Goal: Task Accomplishment & Management: Complete application form

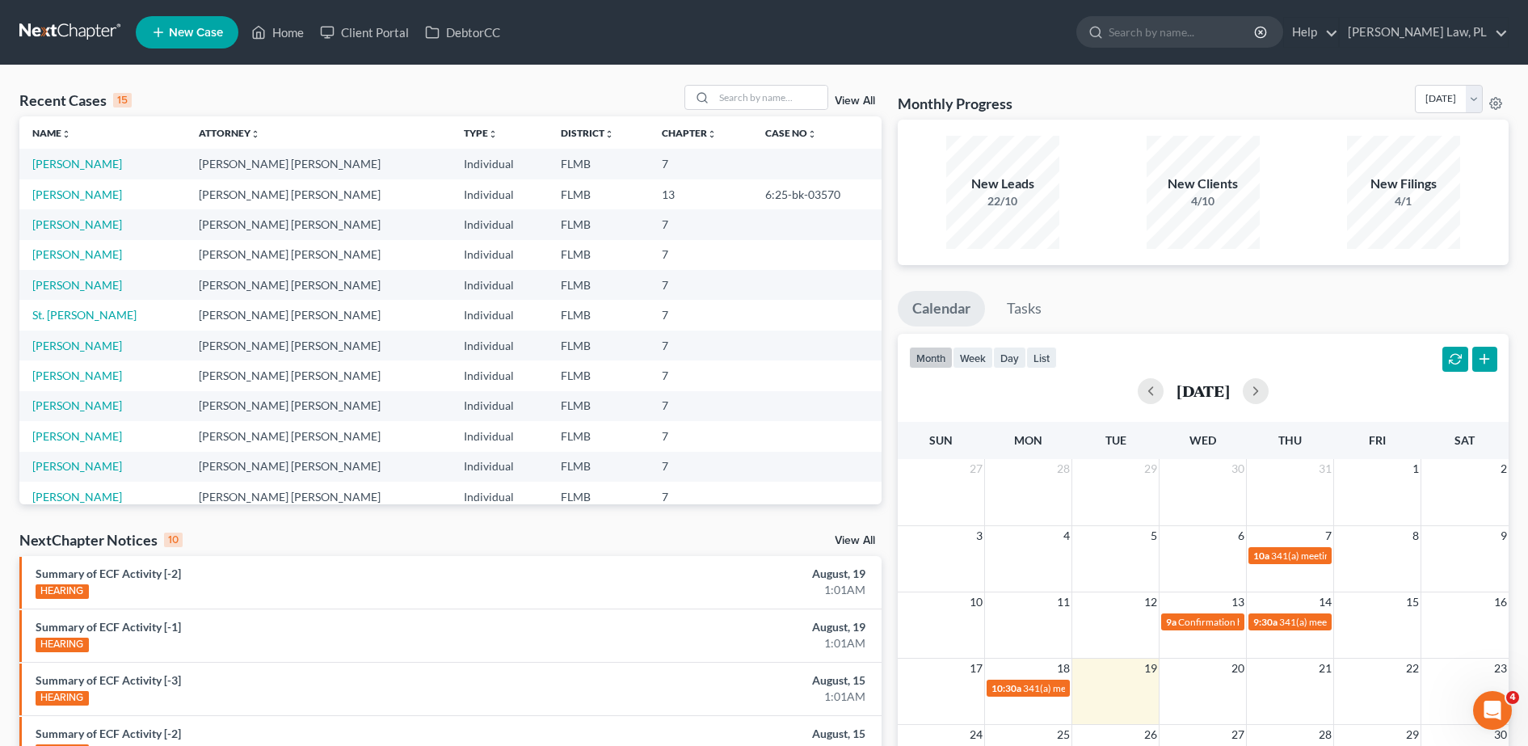
click at [164, 33] on icon at bounding box center [158, 32] width 15 height 19
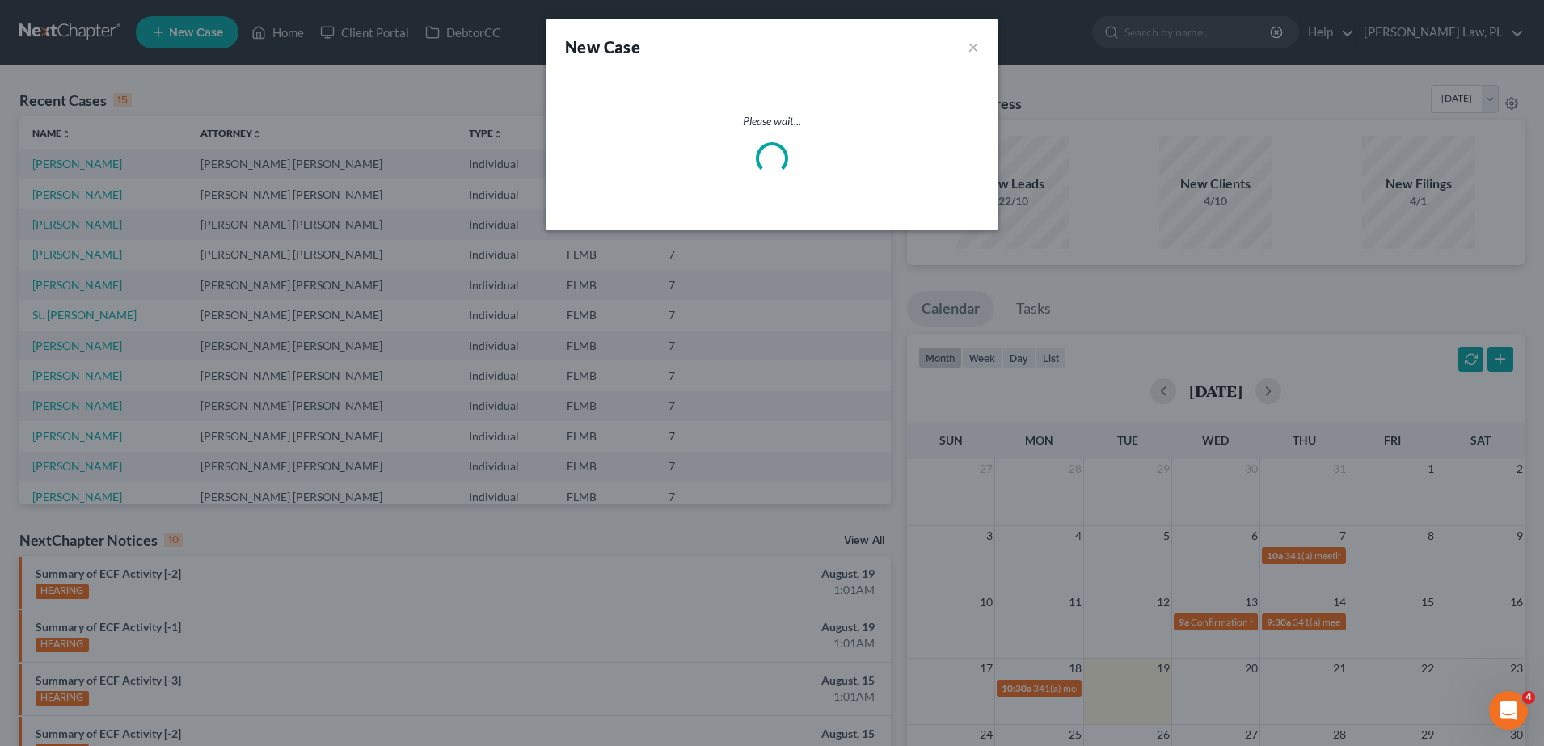
select select "15"
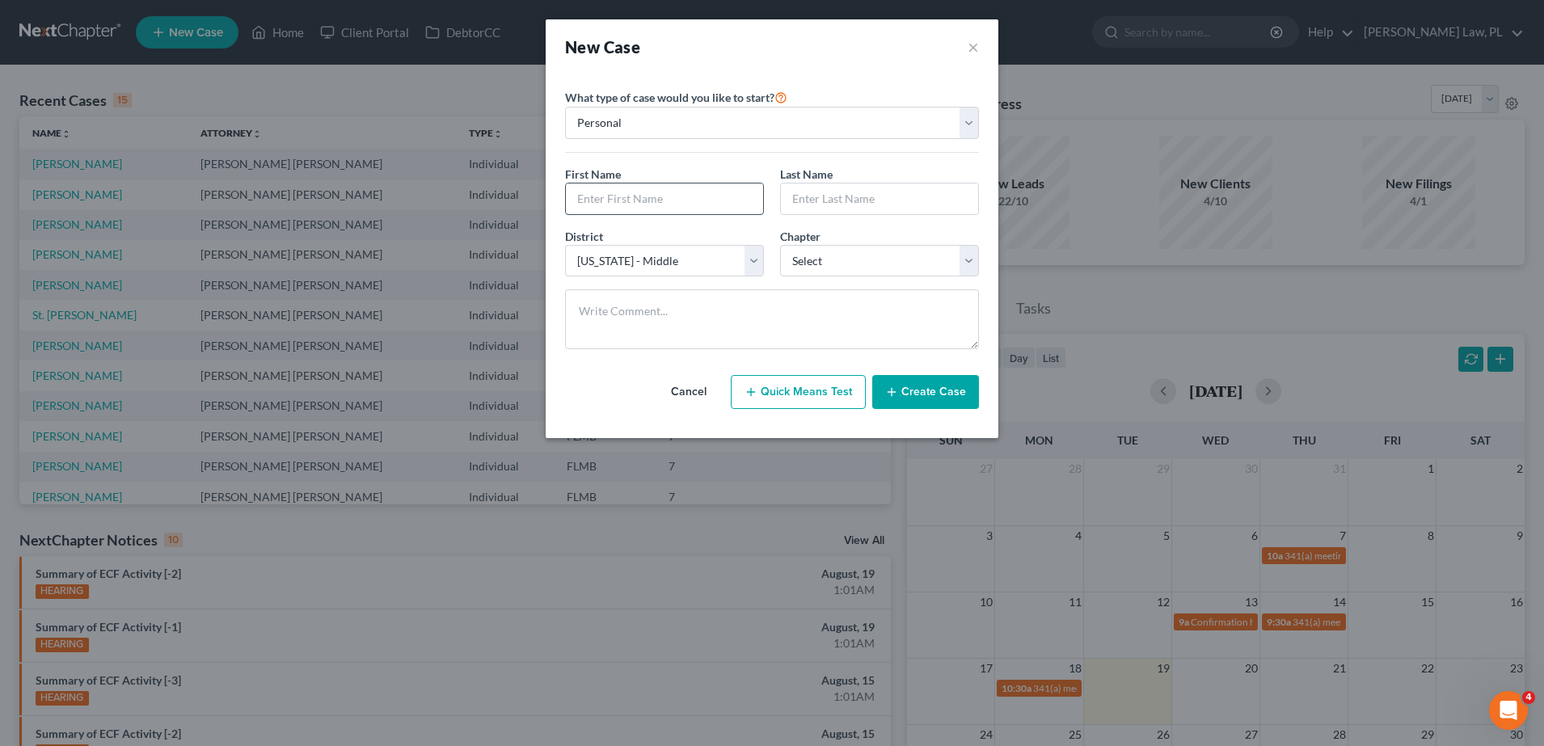
click at [647, 199] on input "text" at bounding box center [664, 198] width 197 height 31
type input "[PERSON_NAME]"
click at [837, 264] on select "Select 7 11 12 13" at bounding box center [879, 261] width 199 height 32
select select "0"
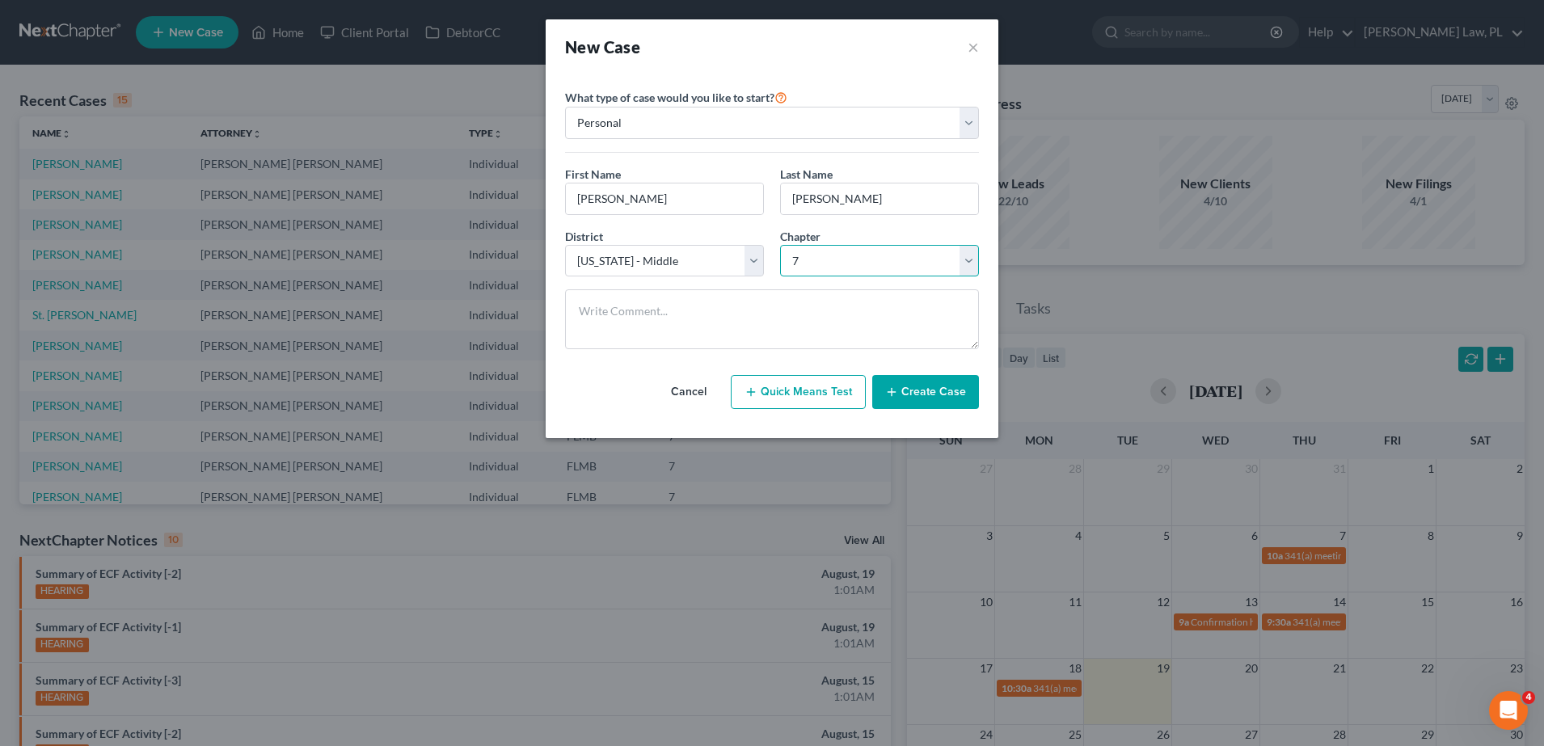
click at [780, 245] on select "Select 7 11 12 13" at bounding box center [879, 261] width 199 height 32
click at [948, 400] on button "Create Case" at bounding box center [925, 392] width 107 height 34
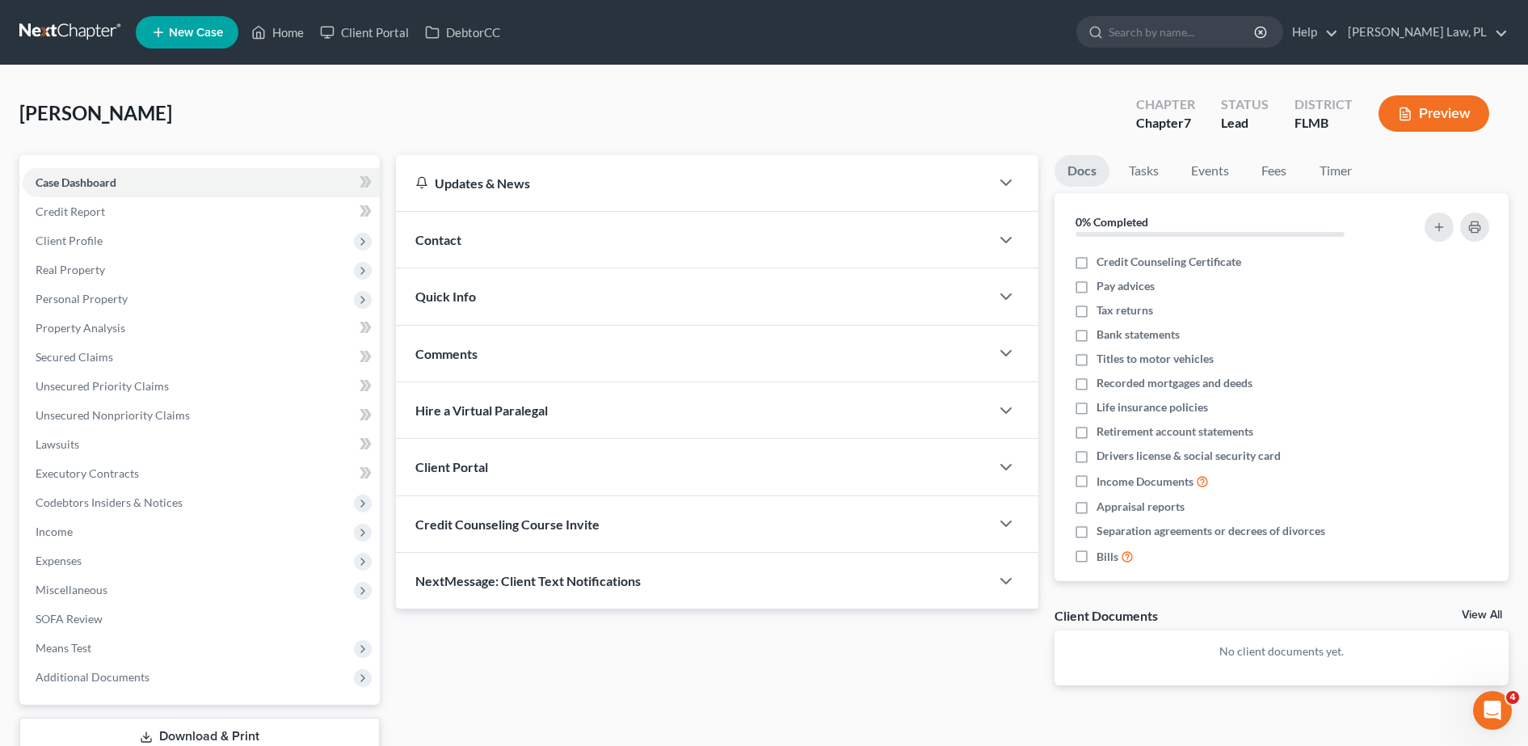
click at [499, 238] on div "Contact" at bounding box center [693, 240] width 594 height 56
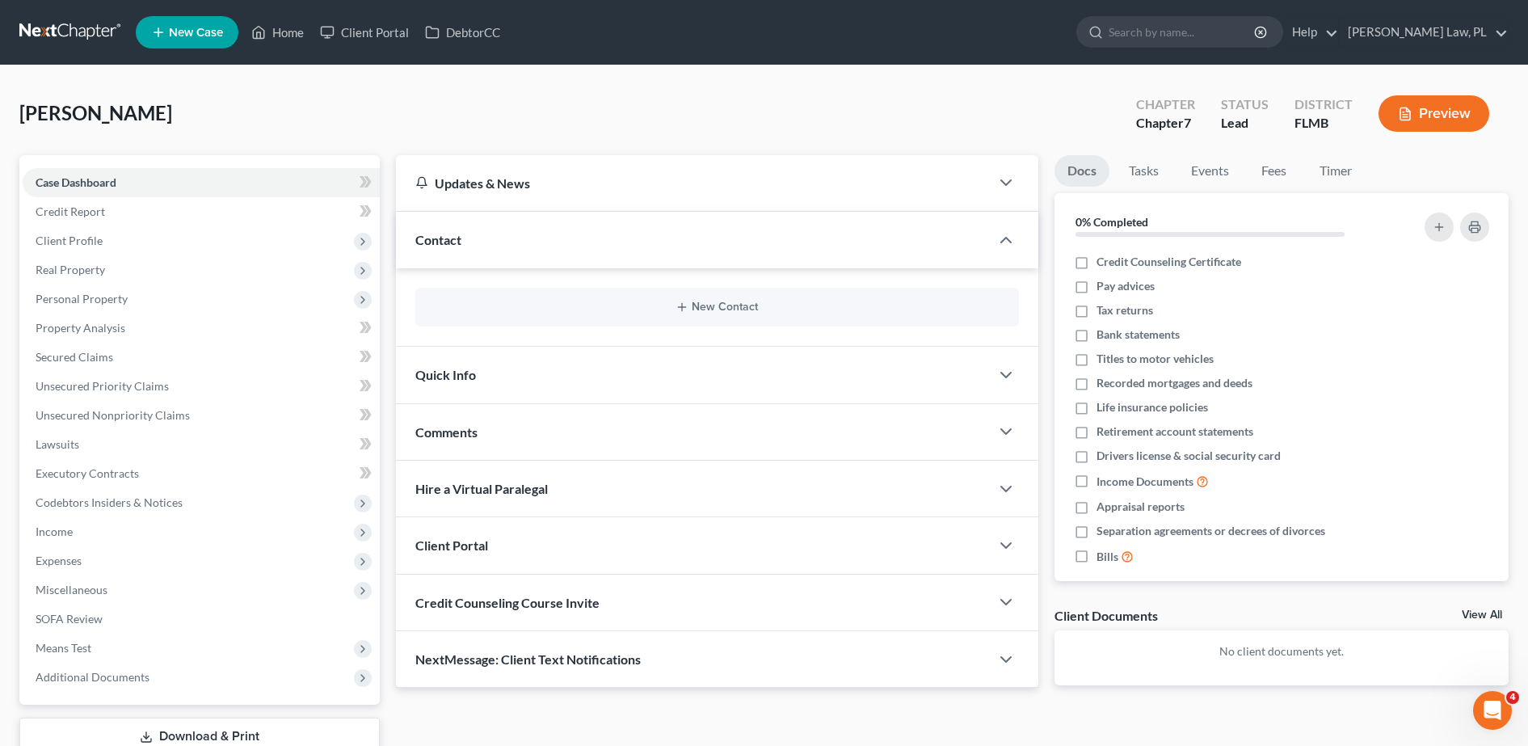
click at [524, 314] on div "New Contact" at bounding box center [717, 307] width 604 height 39
click at [644, 301] on button "New Contact" at bounding box center [717, 307] width 578 height 13
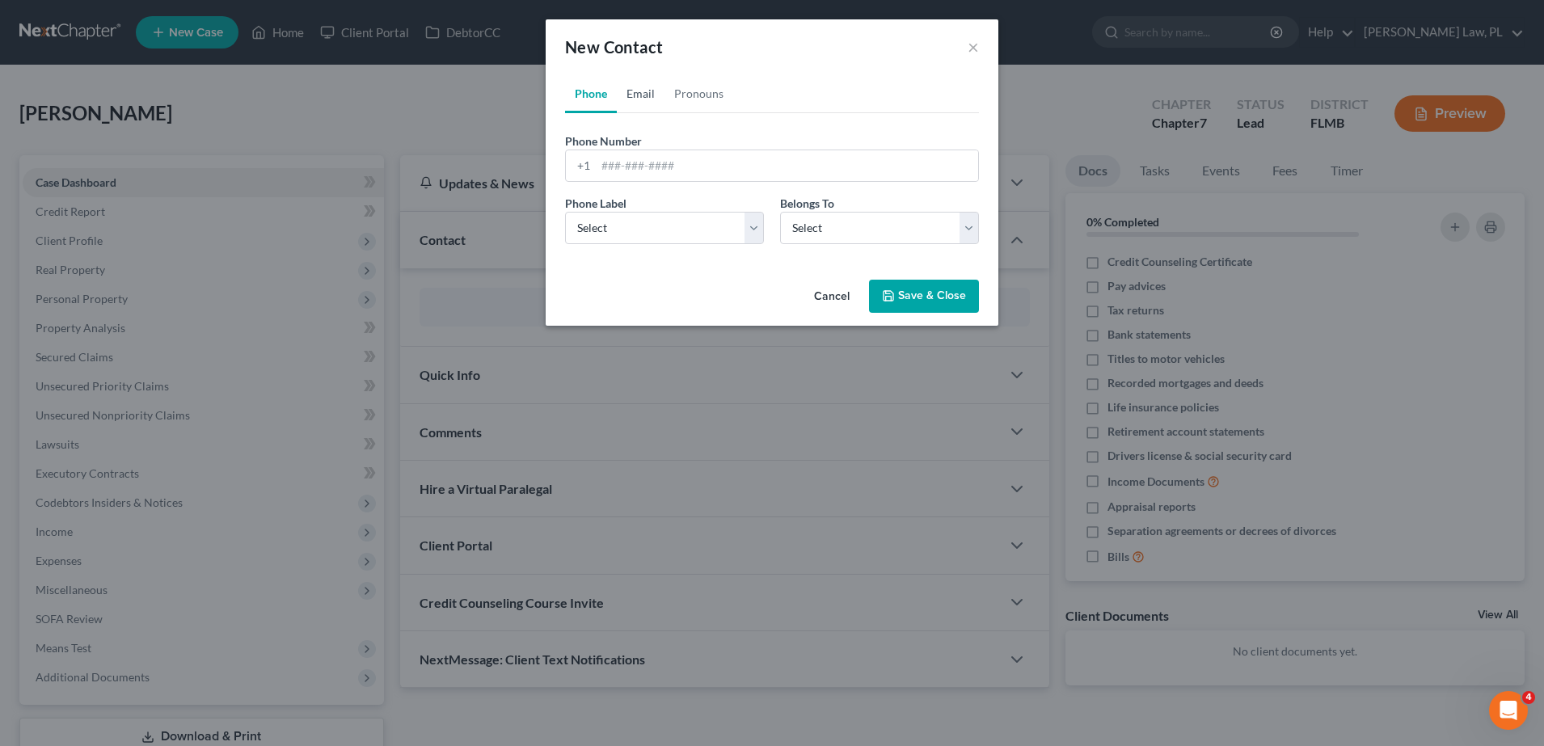
click at [650, 86] on link "Email" at bounding box center [641, 93] width 48 height 39
click at [710, 244] on div "Email Label Select Home Work Other Belongs To * Select Client Other" at bounding box center [772, 226] width 430 height 62
click at [683, 234] on select "Select Home Work Other" at bounding box center [664, 228] width 199 height 32
select select "0"
click at [565, 212] on select "Select Home Work Other" at bounding box center [664, 228] width 199 height 32
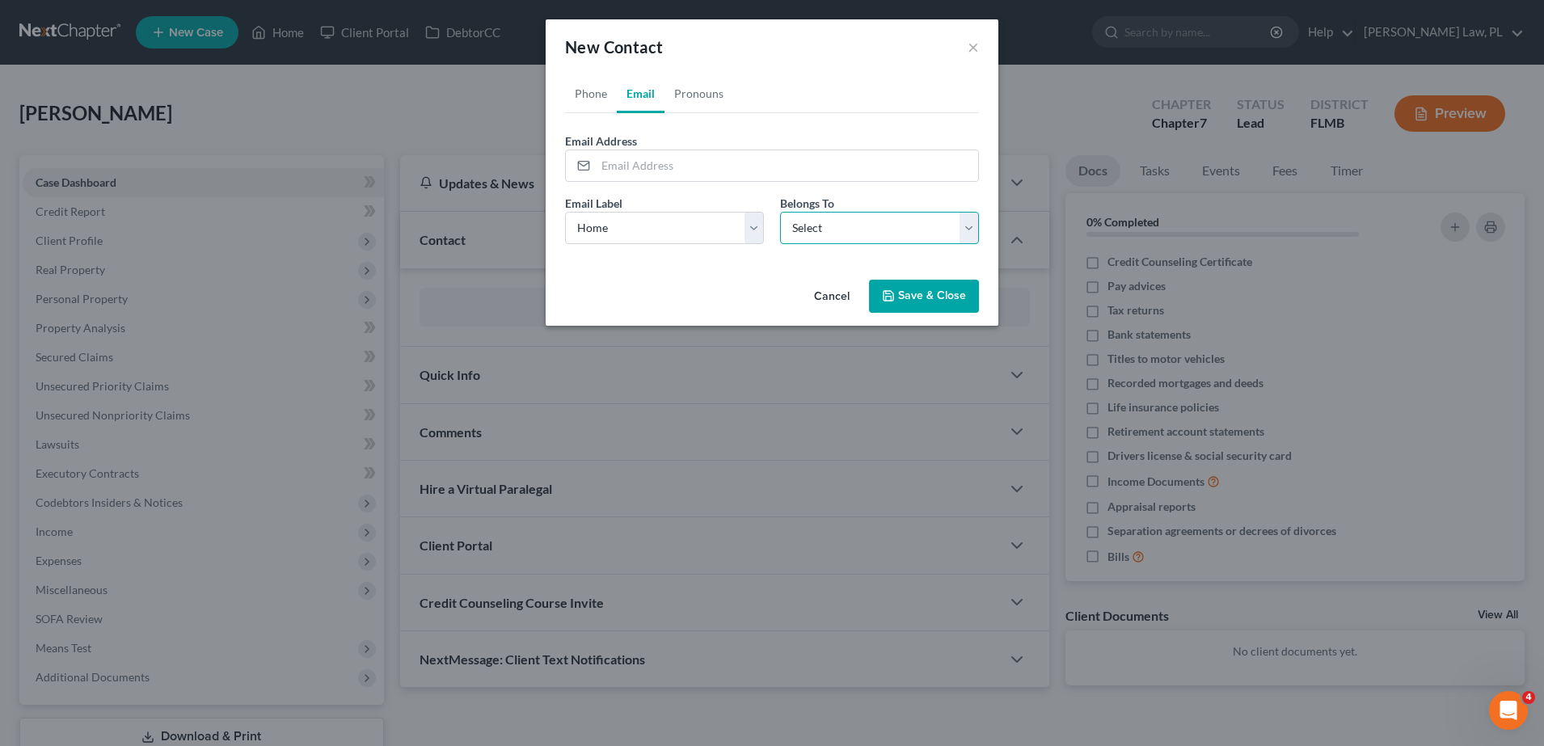
click at [786, 238] on select "Select Client Other" at bounding box center [879, 228] width 199 height 32
select select "0"
click at [780, 212] on select "Select Client Other" at bounding box center [879, 228] width 199 height 32
click at [845, 228] on select "Select Client Other" at bounding box center [879, 228] width 199 height 32
click at [780, 212] on select "Select Client Other" at bounding box center [879, 228] width 199 height 32
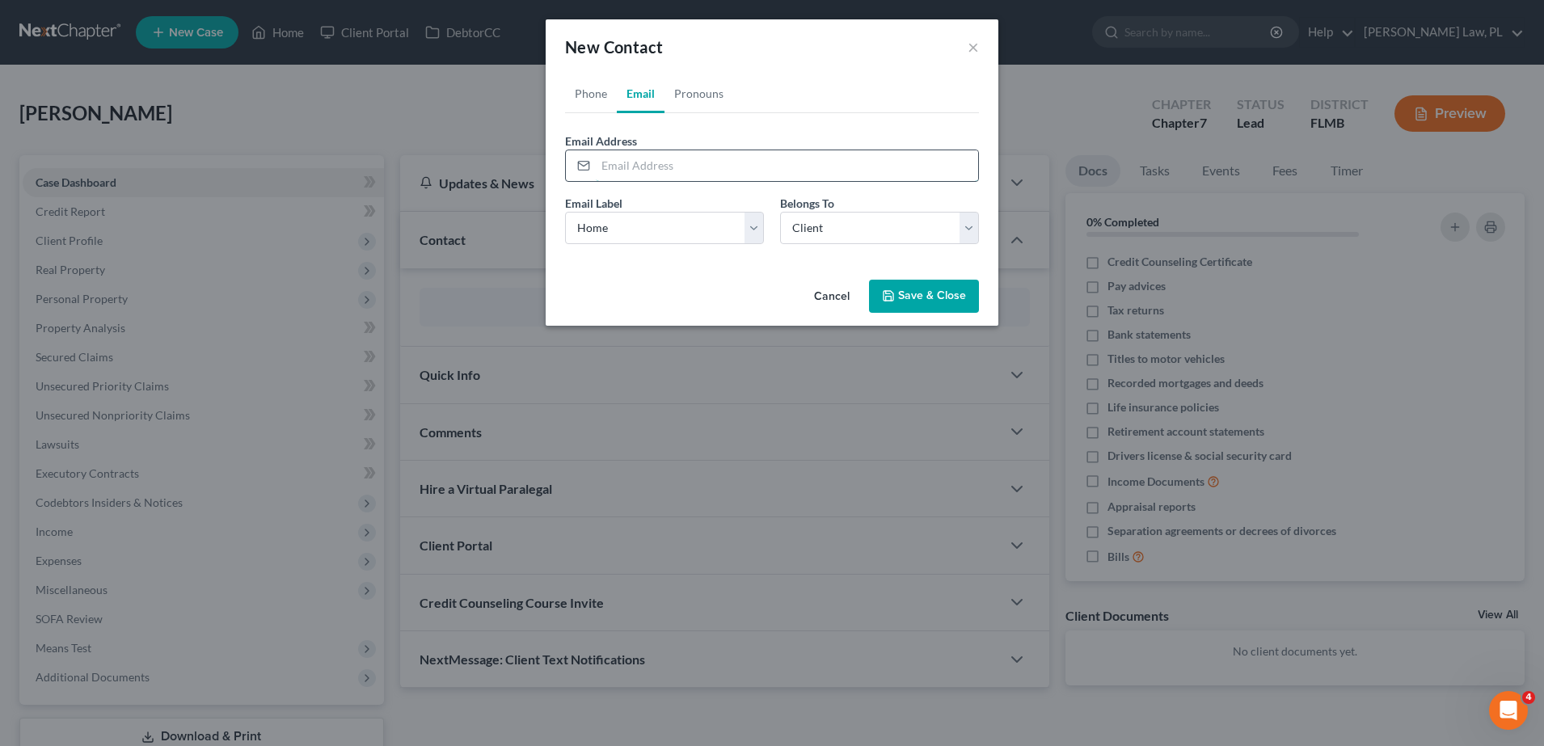
click at [687, 163] on input "email" at bounding box center [787, 165] width 382 height 31
type input "[PERSON_NAME][EMAIL_ADDRESS][PERSON_NAME][DOMAIN_NAME]"
click at [938, 307] on button "Save & Close" at bounding box center [924, 297] width 110 height 34
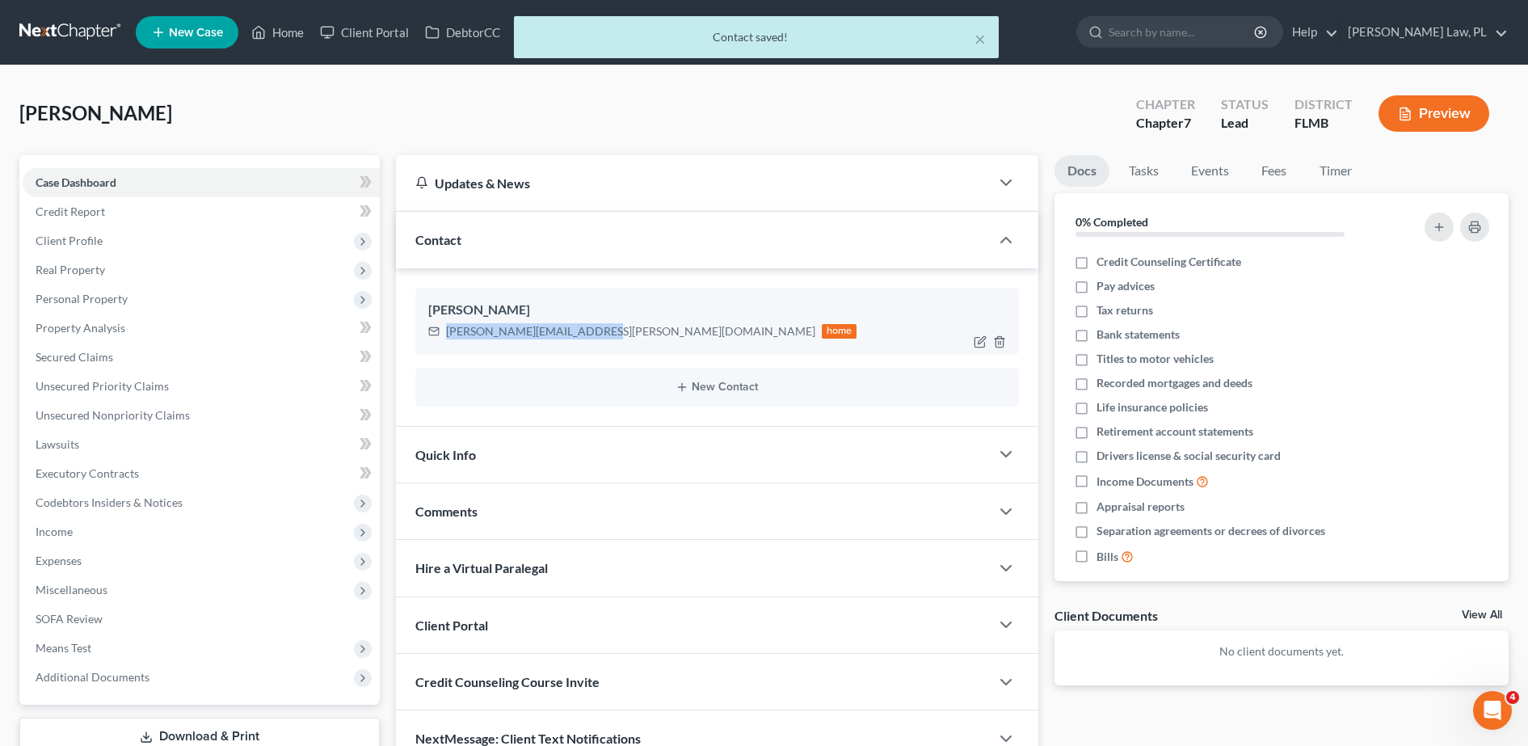
drag, startPoint x: 443, startPoint y: 333, endPoint x: 584, endPoint y: 352, distance: 142.8
click at [584, 352] on div "[PERSON_NAME] [PERSON_NAME][EMAIL_ADDRESS][PERSON_NAME][DOMAIN_NAME] home" at bounding box center [717, 321] width 604 height 66
copy div "[PERSON_NAME][EMAIL_ADDRESS][PERSON_NAME][DOMAIN_NAME]"
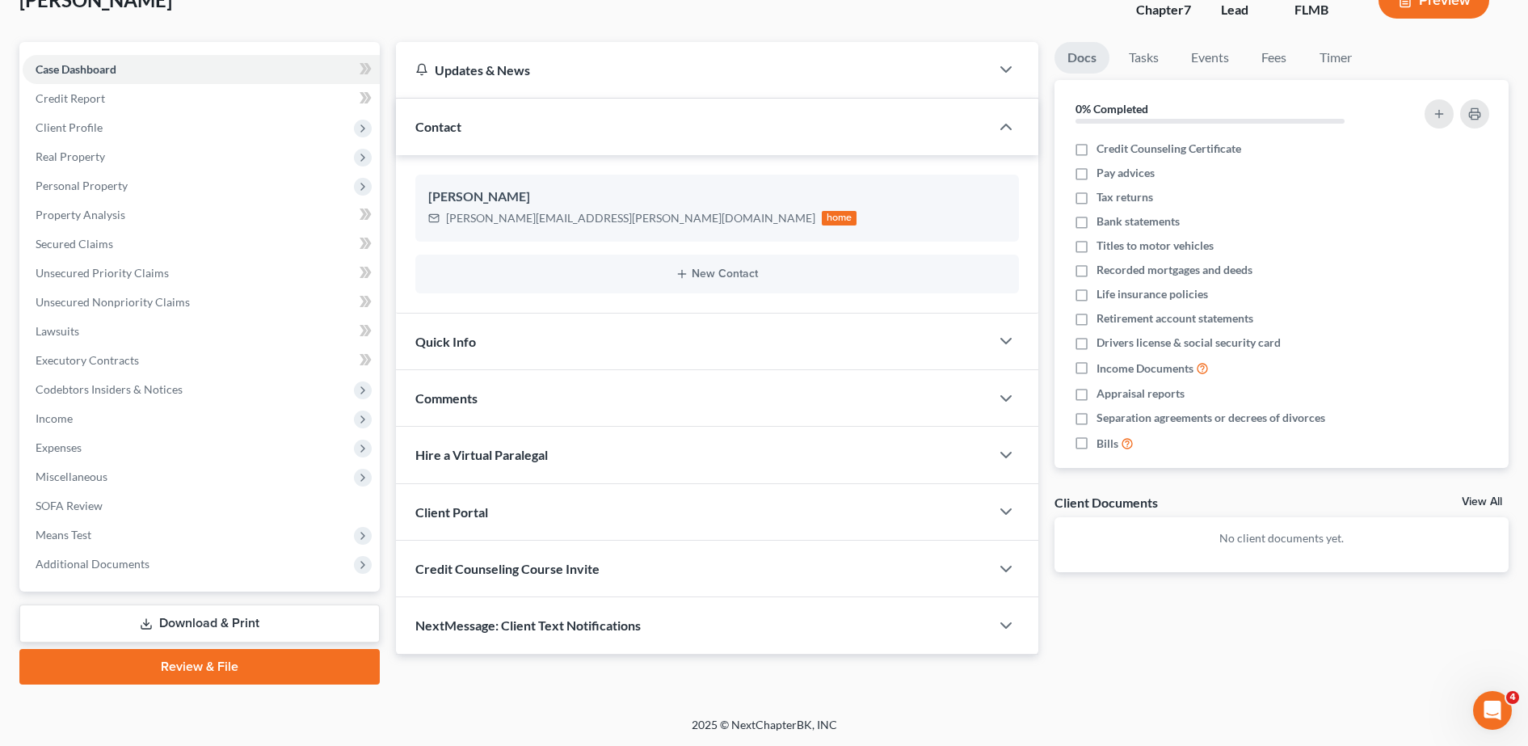
click at [593, 554] on div "Credit Counseling Course Invite" at bounding box center [693, 569] width 594 height 56
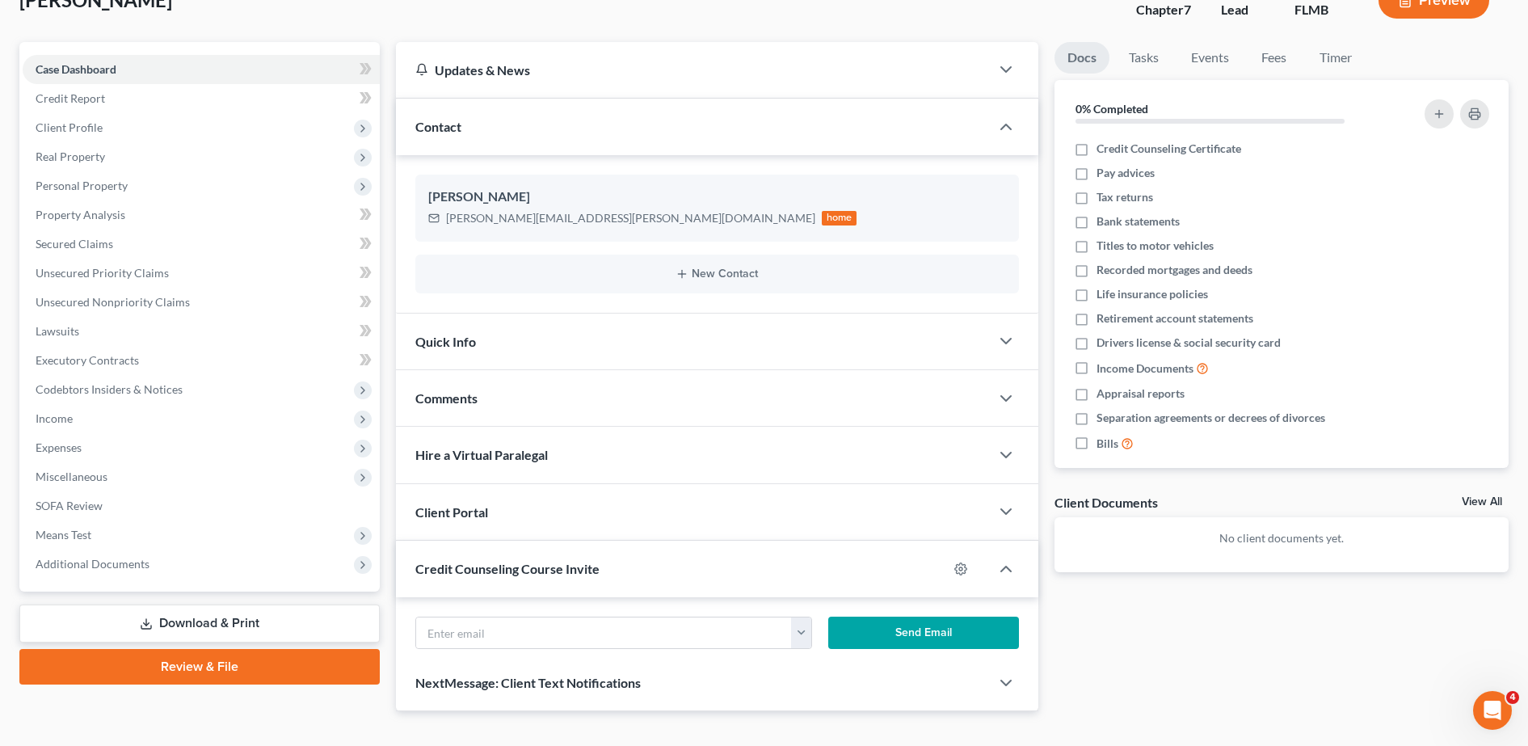
scroll to position [168, 0]
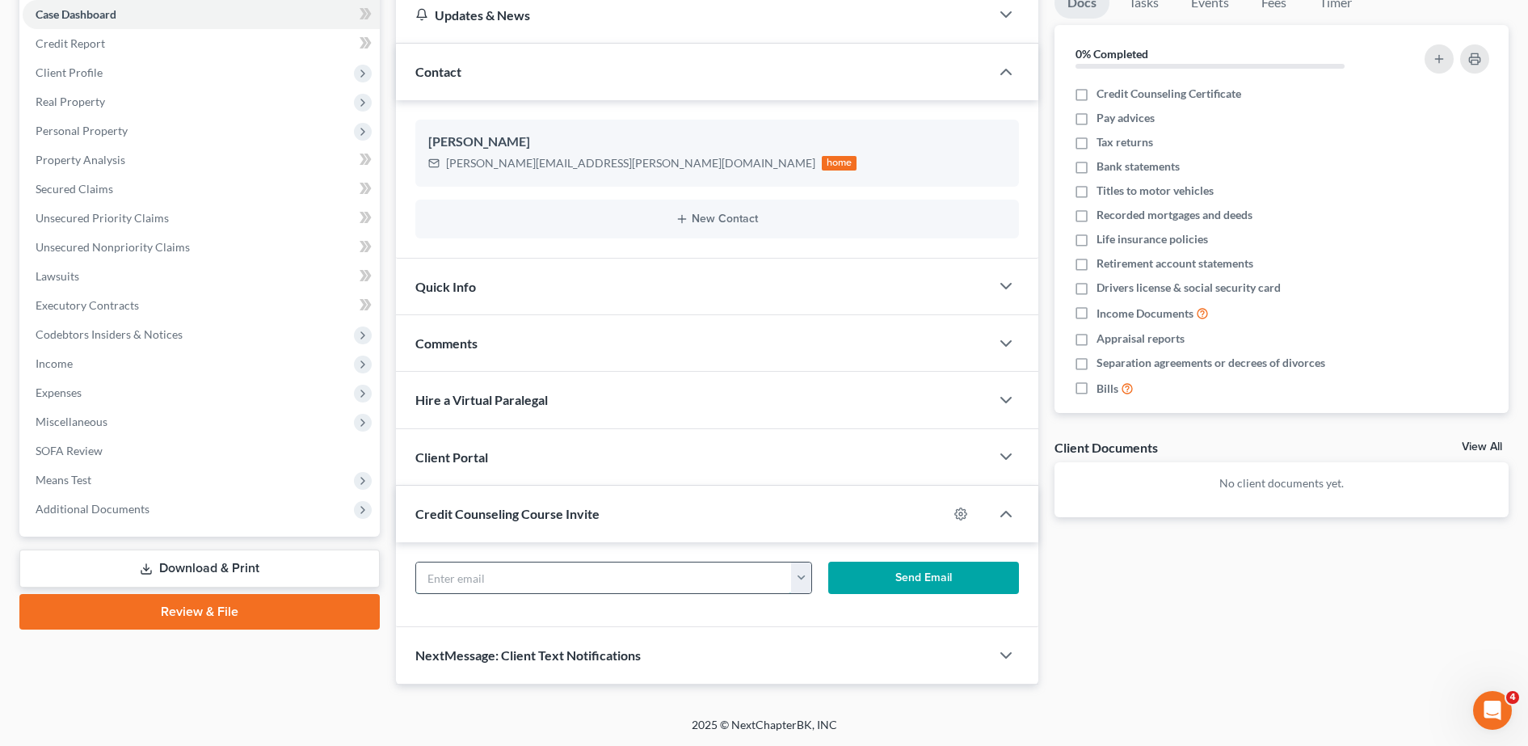
click at [537, 563] on input "text" at bounding box center [604, 578] width 377 height 31
paste input "[PERSON_NAME][EMAIL_ADDRESS][PERSON_NAME][DOMAIN_NAME]"
type input "[PERSON_NAME][EMAIL_ADDRESS][PERSON_NAME][DOMAIN_NAME]"
click at [930, 575] on button "Send Email" at bounding box center [923, 578] width 191 height 32
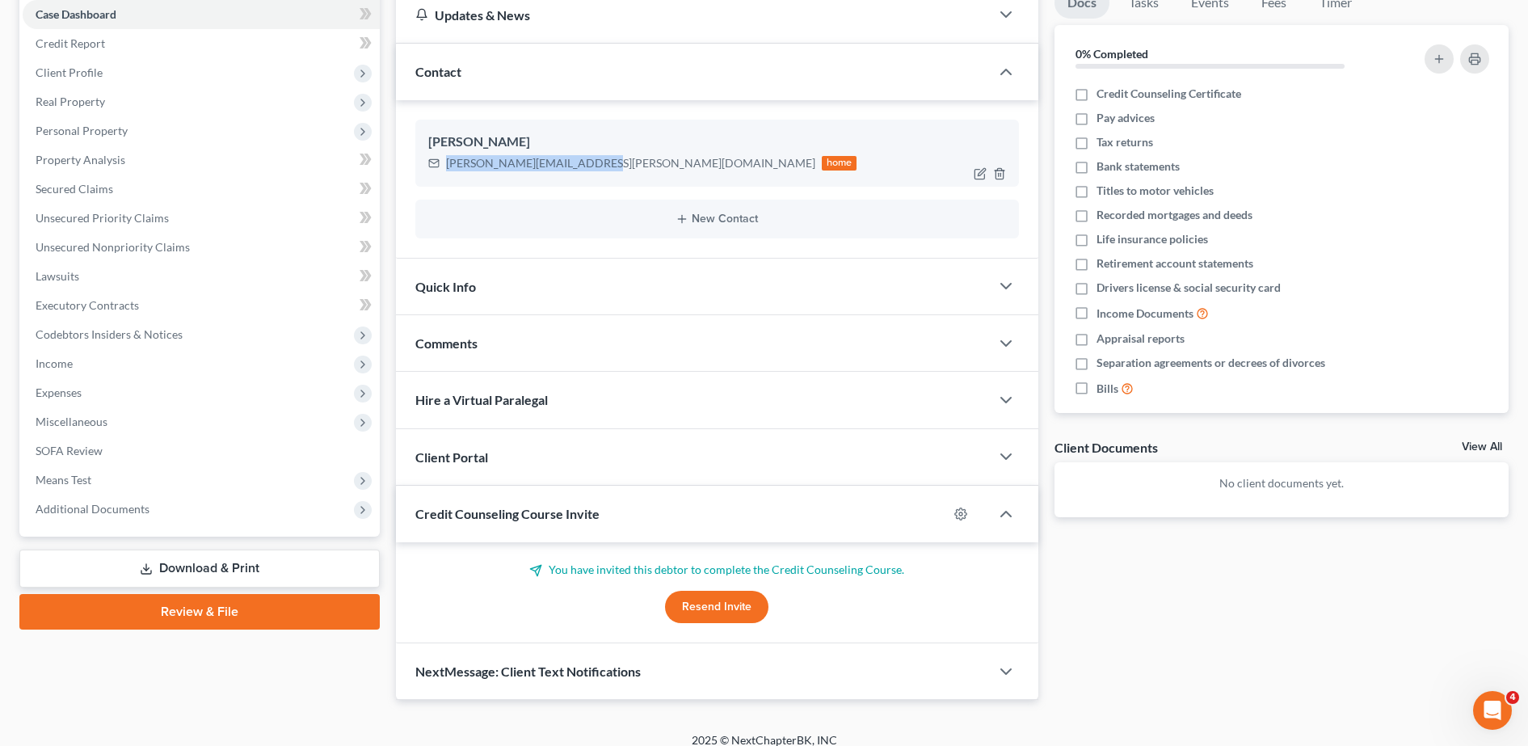
drag, startPoint x: 440, startPoint y: 162, endPoint x: 583, endPoint y: 178, distance: 143.1
click at [583, 178] on div "[PERSON_NAME] [PERSON_NAME][EMAIL_ADDRESS][PERSON_NAME][DOMAIN_NAME] home" at bounding box center [717, 153] width 604 height 66
copy div "[PERSON_NAME][EMAIL_ADDRESS][PERSON_NAME][DOMAIN_NAME]"
